Goal: Task Accomplishment & Management: Manage account settings

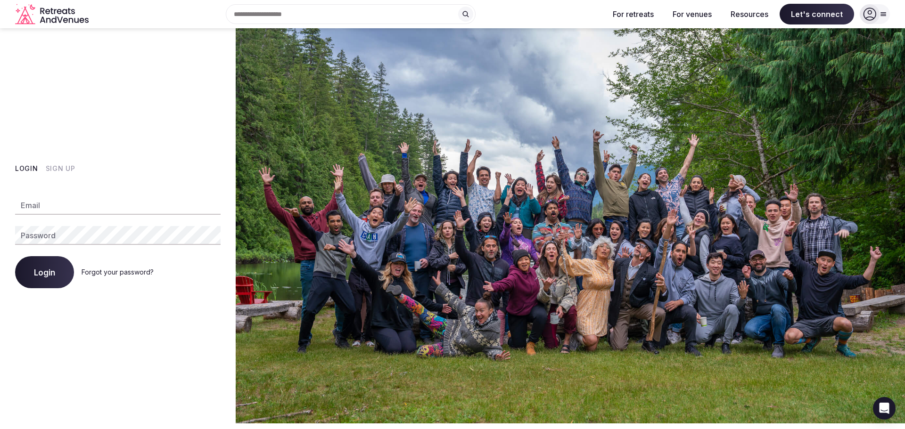
click at [56, 210] on input "Email" at bounding box center [117, 205] width 205 height 19
type input "**********"
click at [49, 272] on span "Login" at bounding box center [44, 272] width 21 height 9
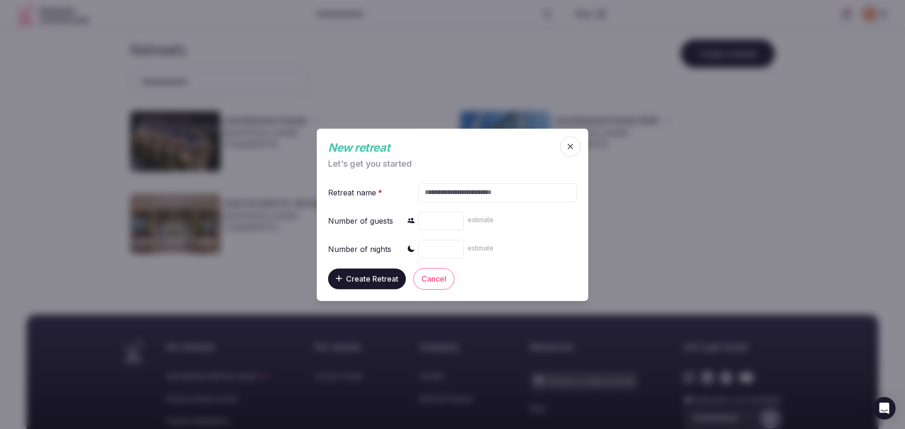
click at [574, 148] on icon "button" at bounding box center [569, 146] width 9 height 9
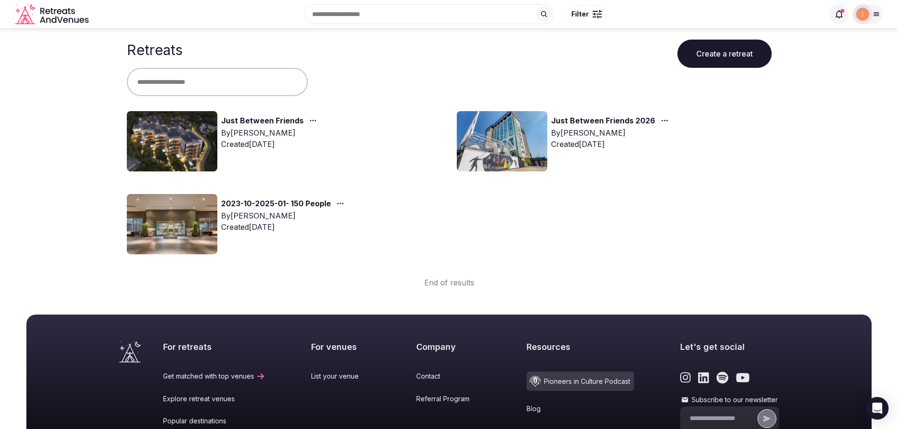
click at [599, 122] on link "Just Between Friends 2026" at bounding box center [603, 121] width 104 height 12
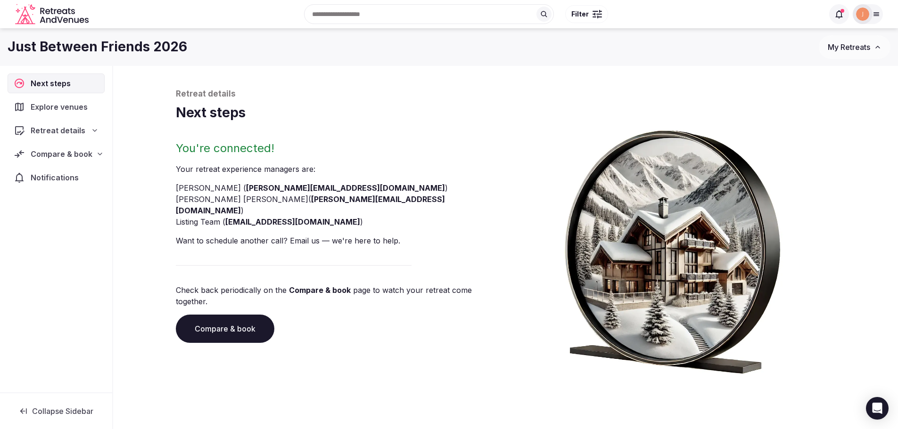
click at [92, 130] on icon at bounding box center [95, 131] width 8 height 8
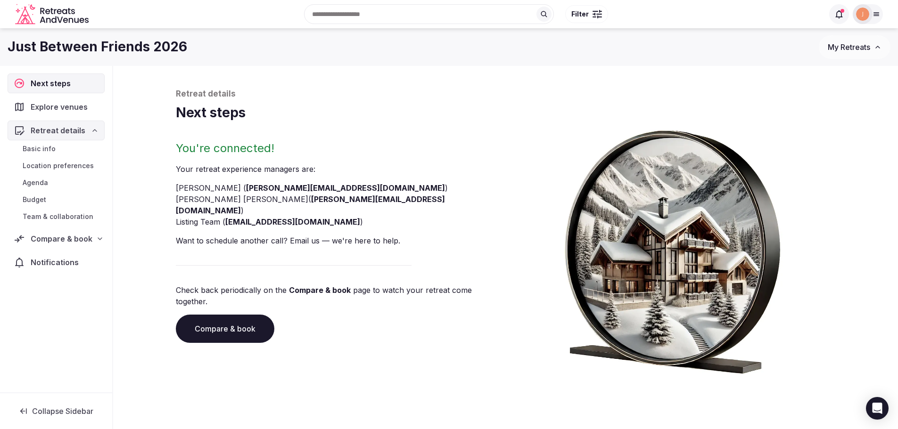
click at [48, 148] on span "Basic info" at bounding box center [39, 148] width 33 height 9
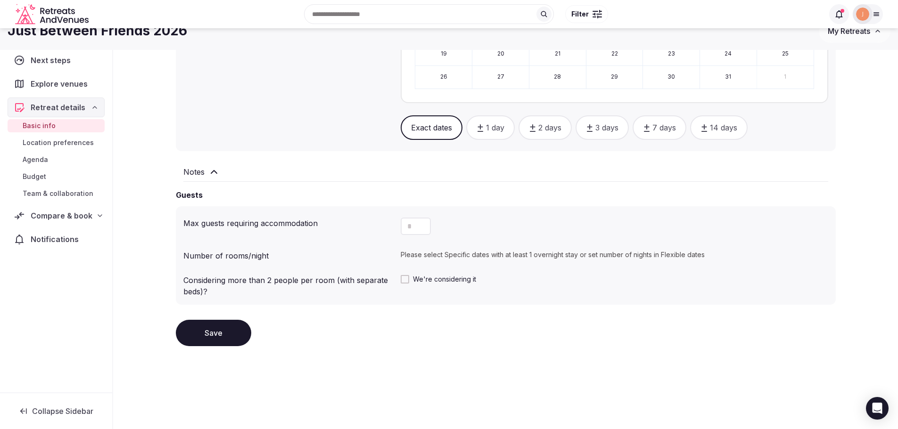
scroll to position [304, 0]
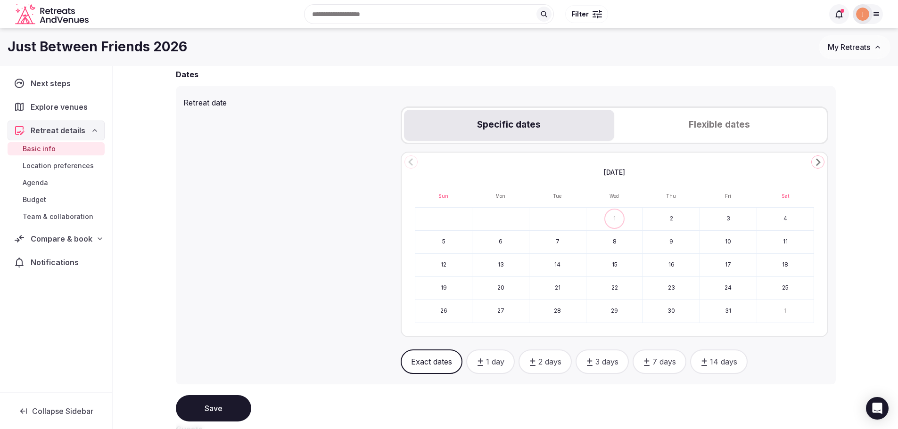
click at [50, 166] on span "Location preferences" at bounding box center [58, 165] width 71 height 9
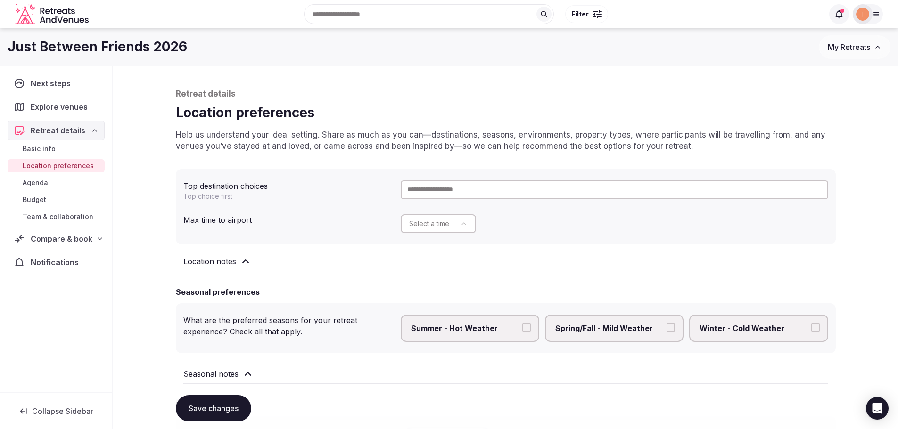
scroll to position [304, 0]
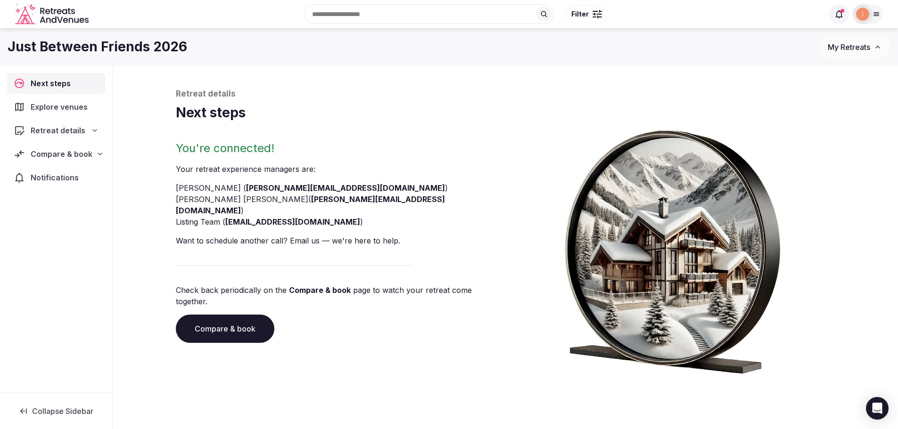
click at [91, 133] on icon at bounding box center [95, 131] width 8 height 8
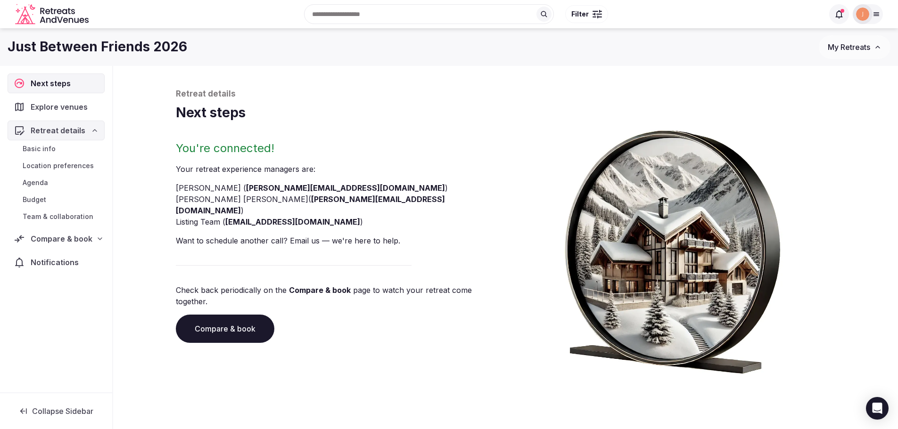
click at [49, 15] on icon "Retreats and Venues company logo" at bounding box center [52, 14] width 75 height 21
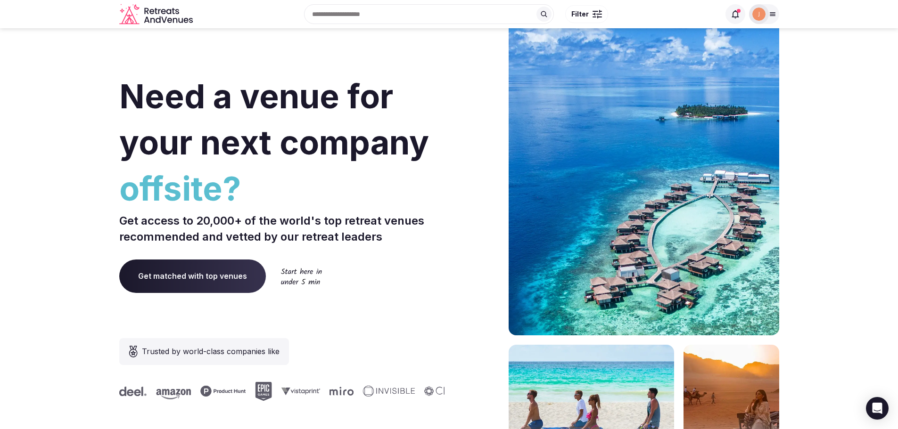
click at [764, 15] on img at bounding box center [758, 14] width 13 height 13
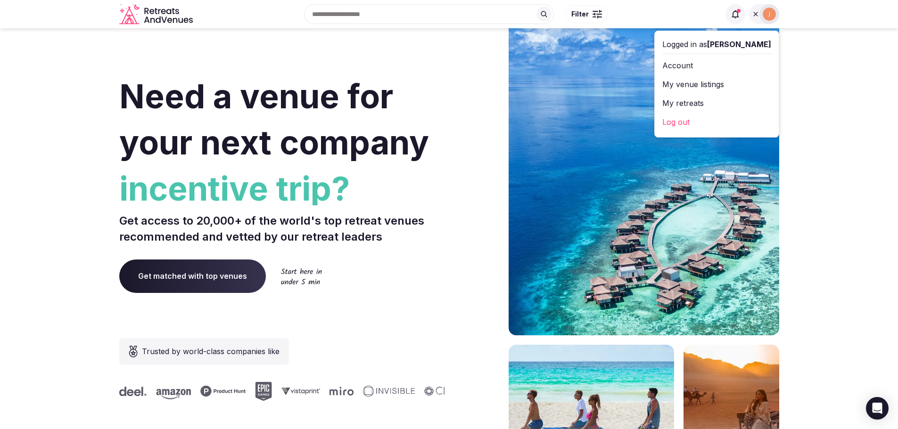
click at [725, 84] on link "My venue listings" at bounding box center [716, 84] width 109 height 15
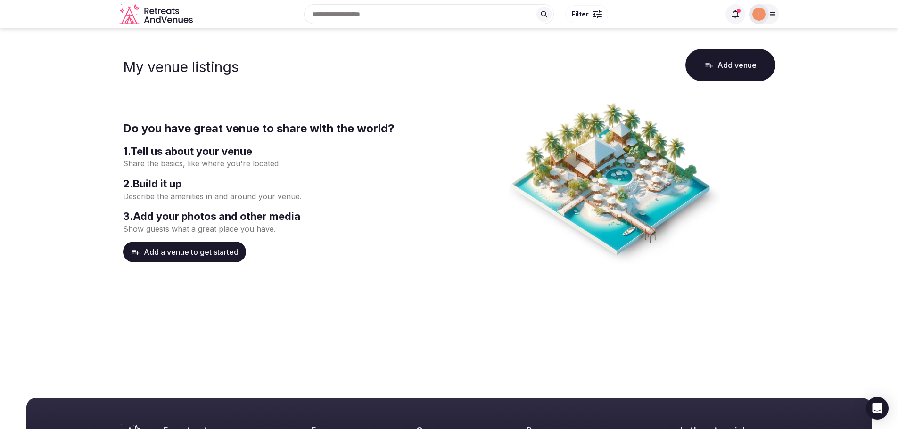
click at [778, 17] on div at bounding box center [772, 14] width 13 height 8
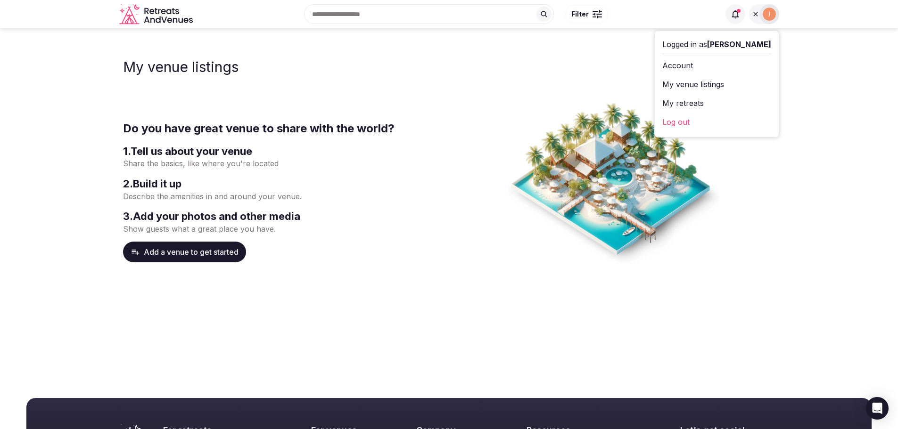
click at [712, 106] on link "My retreats" at bounding box center [716, 103] width 109 height 15
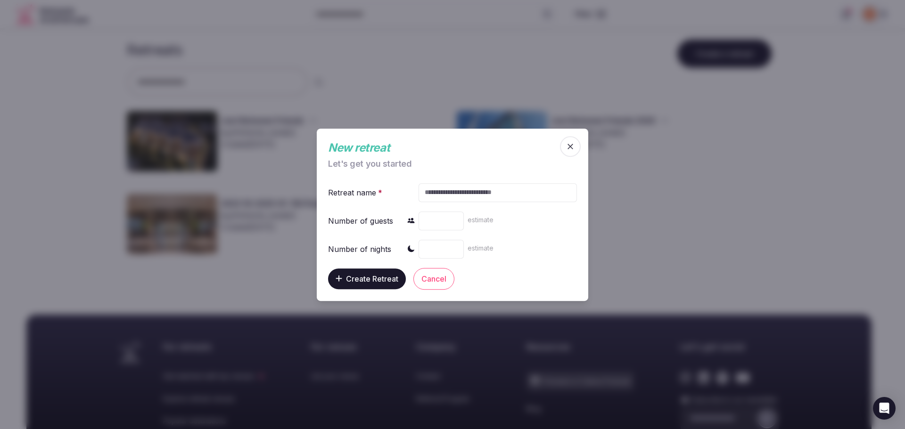
click at [574, 147] on icon "button" at bounding box center [569, 146] width 9 height 9
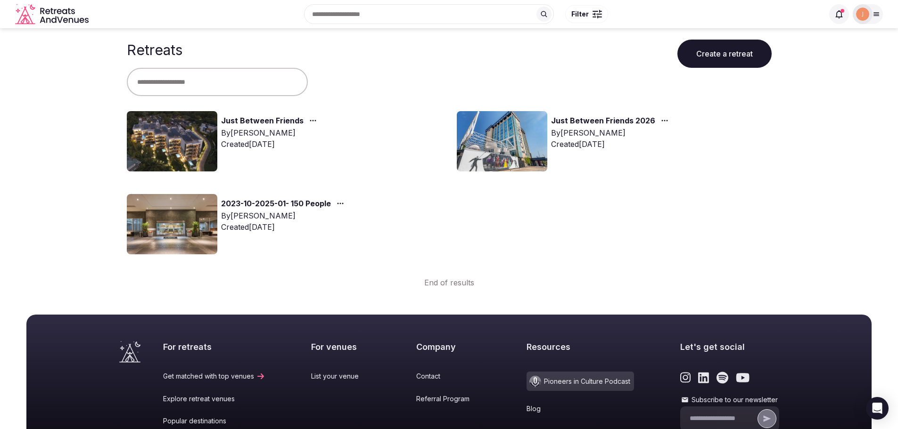
click at [268, 122] on link "Just Between Friends" at bounding box center [262, 121] width 82 height 12
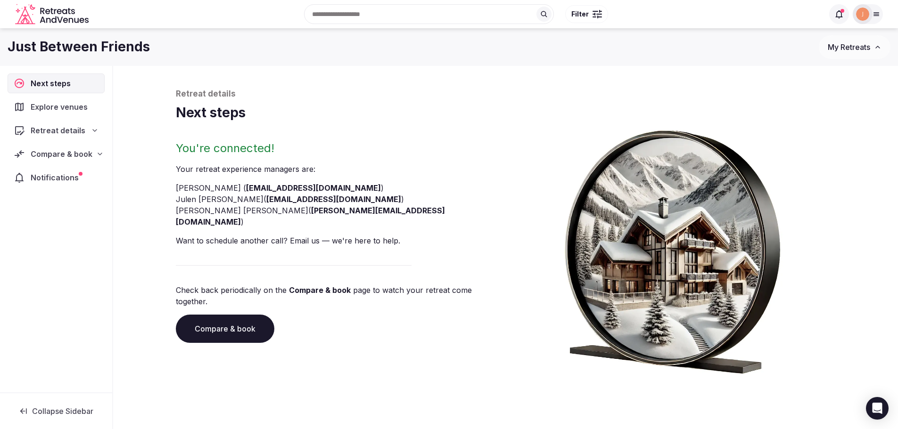
click at [98, 128] on icon at bounding box center [95, 131] width 8 height 8
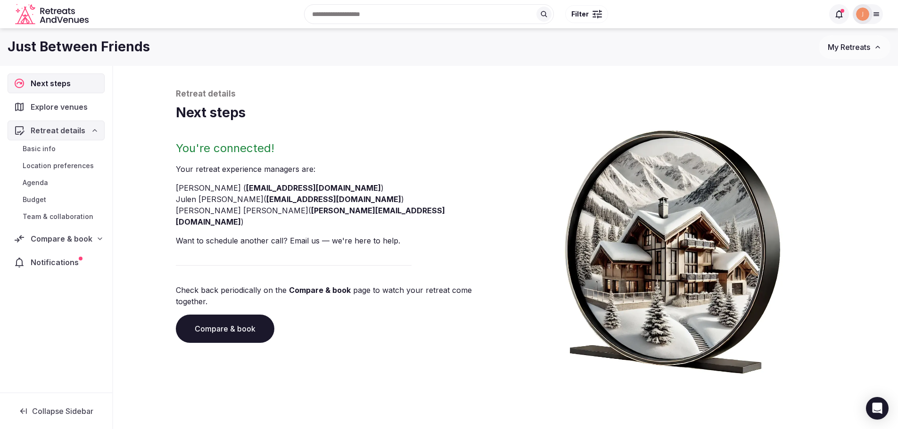
click at [42, 150] on span "Basic info" at bounding box center [39, 148] width 33 height 9
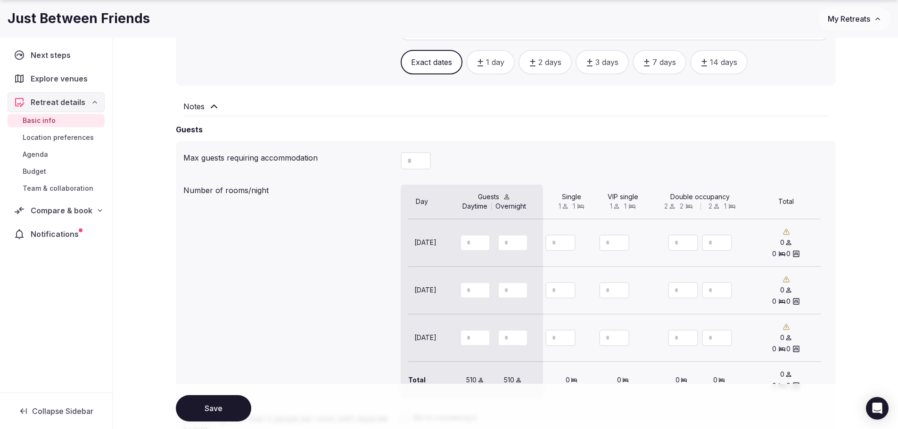
scroll to position [754, 0]
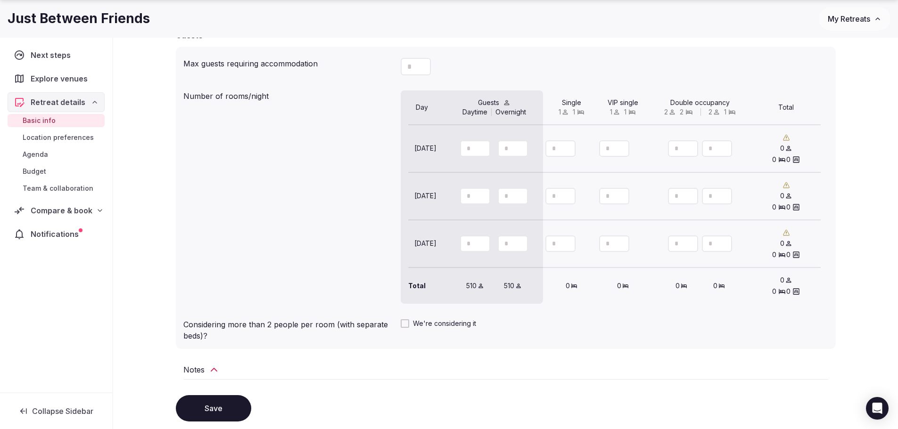
click at [100, 212] on icon at bounding box center [100, 211] width 8 height 8
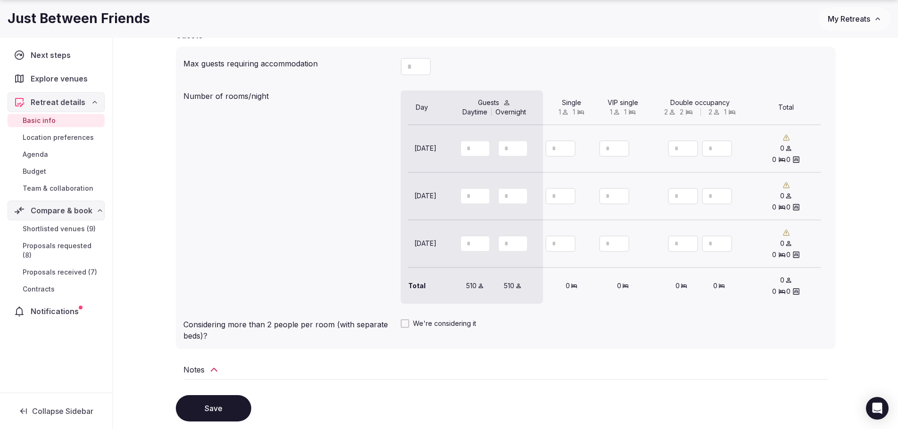
click at [72, 268] on span "Proposals received (7)" at bounding box center [60, 272] width 74 height 9
